Goal: Information Seeking & Learning: Learn about a topic

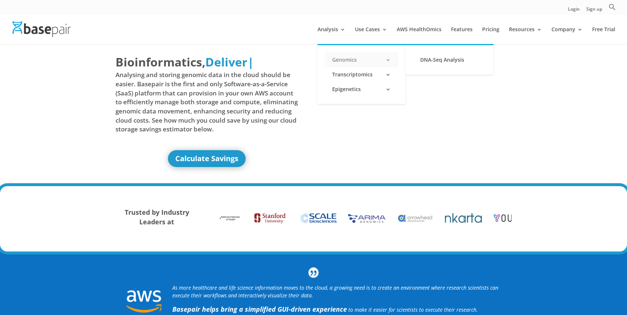
click at [340, 61] on link "Genomics" at bounding box center [361, 59] width 73 height 15
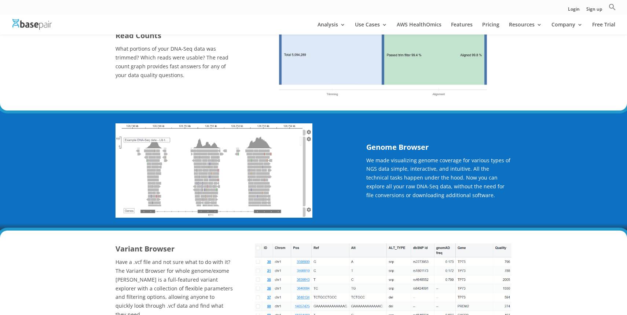
scroll to position [374, 0]
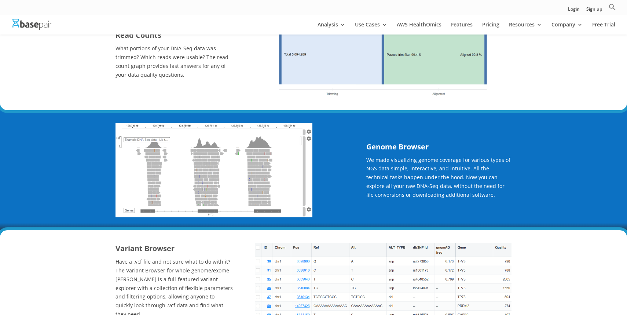
click at [299, 106] on div "Read Counts What portions of your DNA-Seq data was trimmed? Which reads were us…" at bounding box center [314, 55] width 396 height 112
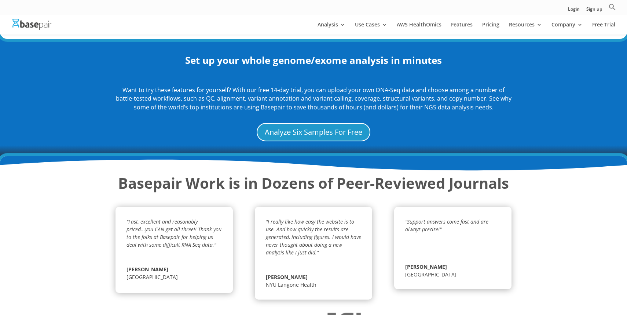
scroll to position [869, 0]
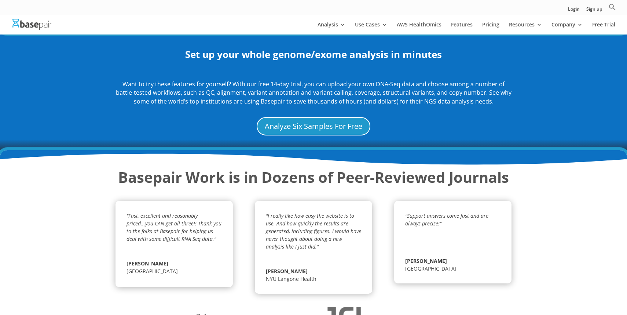
click at [189, 154] on div "Basepair Work is in Dozens of Peer-Reviewed Journals "Fast, excellent and reaso…" at bounding box center [313, 263] width 627 height 227
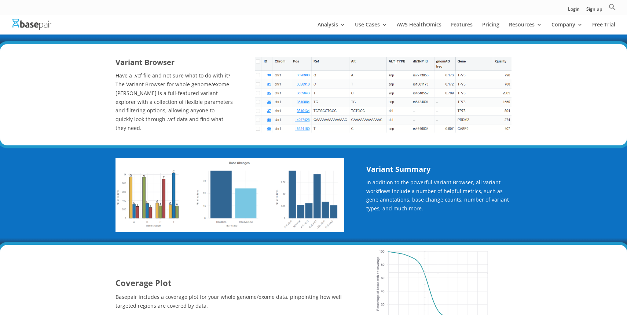
scroll to position [547, 0]
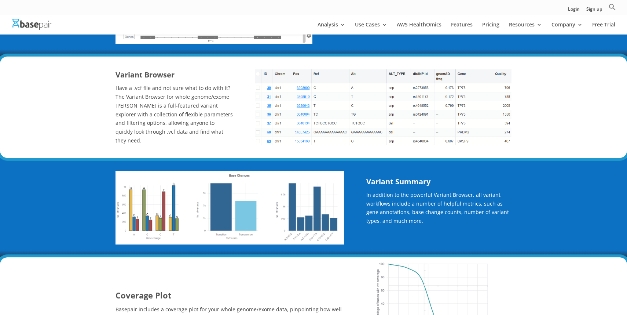
click at [528, 58] on div "Variant Browser Have a .vcf file and not sure what to do with it? The Variant B…" at bounding box center [313, 106] width 627 height 101
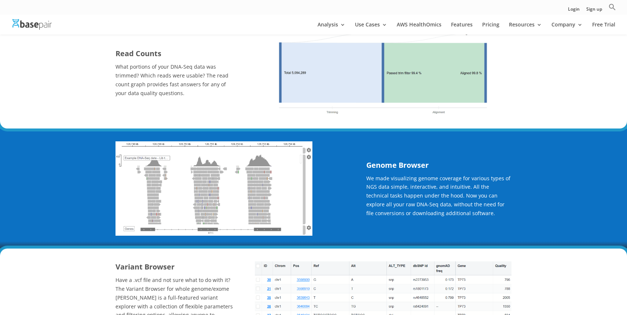
scroll to position [354, 0]
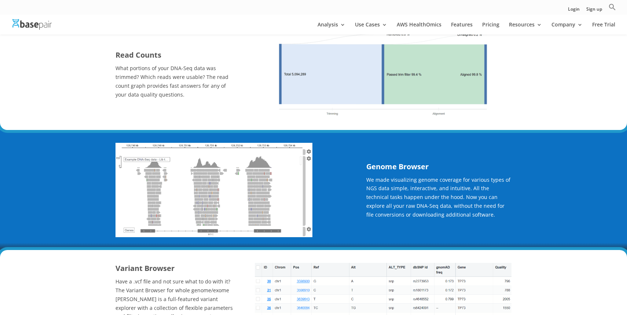
click at [511, 51] on div at bounding box center [383, 74] width 257 height 86
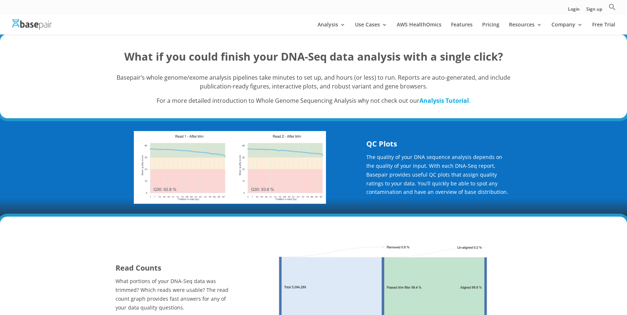
scroll to position [77, 0]
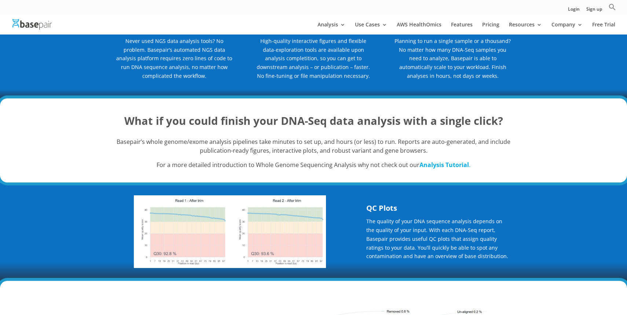
click at [34, 27] on img at bounding box center [31, 24] width 39 height 11
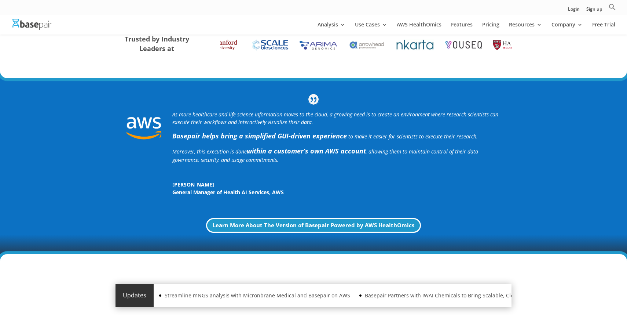
scroll to position [212, 0]
